Goal: Transaction & Acquisition: Purchase product/service

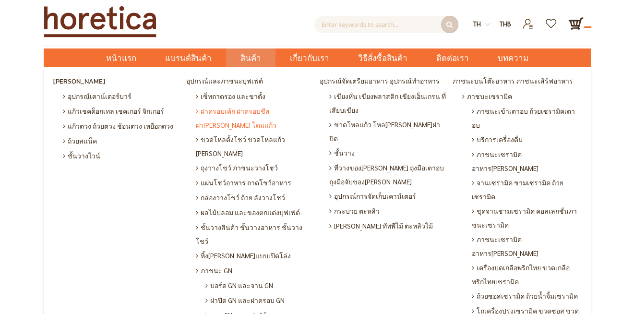
click at [258, 115] on span "ฝาครอบเค้ก ฝาครอบชีส ฝา[PERSON_NAME] โดมแก้ว" at bounding box center [255, 118] width 119 height 28
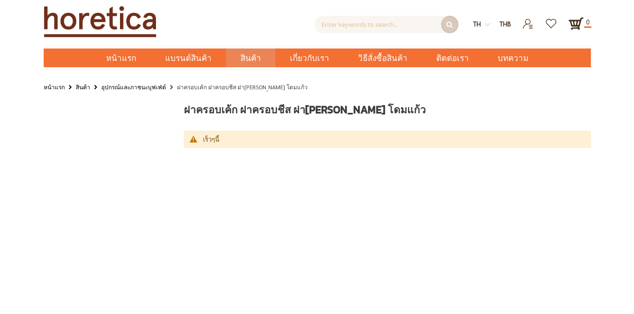
click at [419, 127] on div "ฝาครอบเค้ก ฝาครอบชีส ฝาครอบแก้ว โดมแก้ว เร็วๆนี้" at bounding box center [388, 127] width 422 height 49
click at [18, 67] on div "ค้นหาขั้นสูง Enter keywords to search... ค้นหา th en THB USD" at bounding box center [317, 33] width 634 height 67
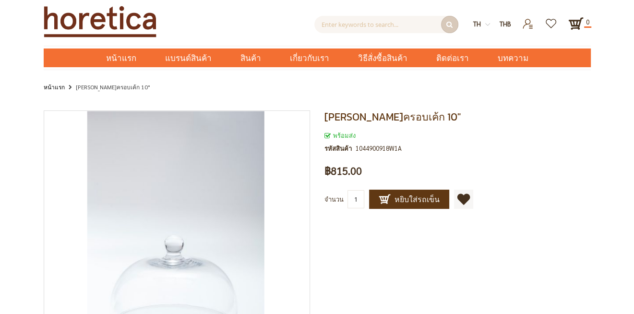
click at [21, 134] on div "[PERSON_NAME]ครอบเค้ก 10" พร้อมส่ง รหัสสินค้า 1044900918W1A เป็นคนแรกที่รีวิวสิ…" at bounding box center [317, 307] width 634 height 408
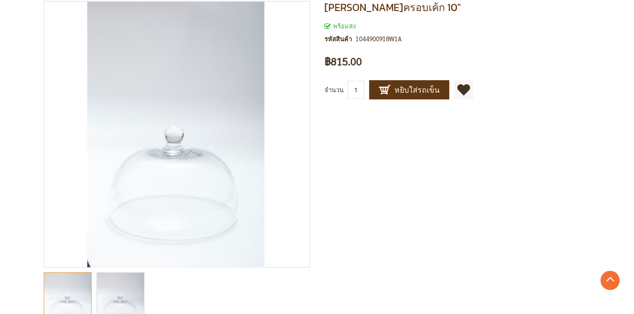
scroll to position [156, 0]
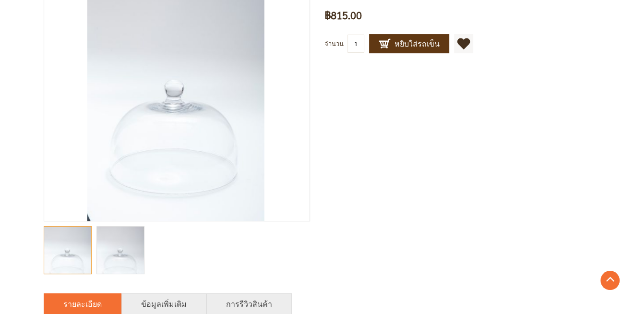
click at [120, 271] on img "glass dome, glass dome cake stand, cake dome glass, ฝาครอบแก้ว, ฝาครอบเค้ก" at bounding box center [120, 250] width 47 height 71
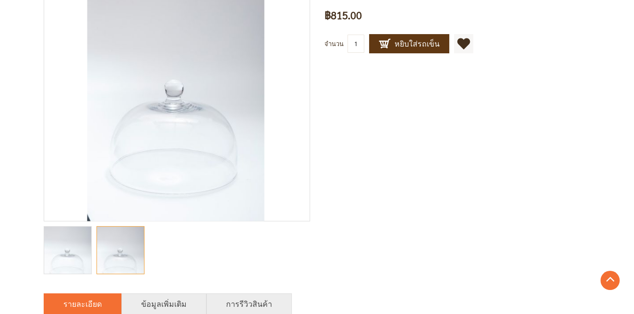
click at [19, 144] on div "[PERSON_NAME]ครอบเค้ก 10" พร้อมส่ง รหัสสินค้า 1044900918W1A เป็นคนแรกที่รีวิวสิ…" at bounding box center [317, 152] width 634 height 408
